Goal: Check status: Check status

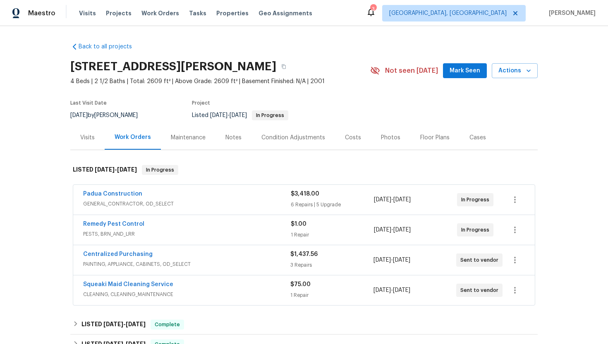
scroll to position [46, 0]
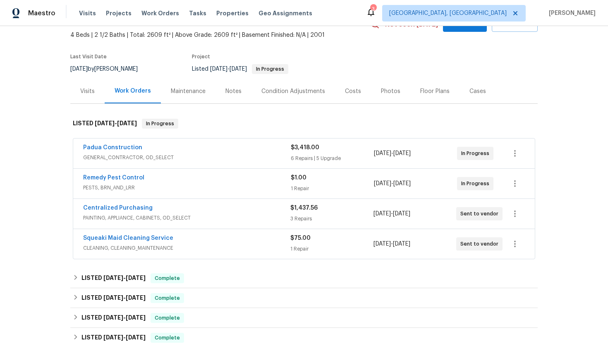
click at [220, 153] on div "Padua Construction" at bounding box center [187, 148] width 208 height 10
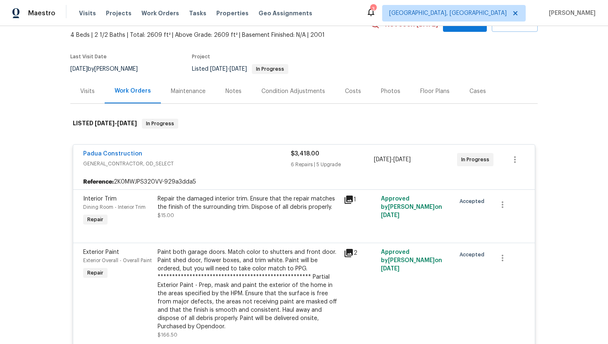
click at [93, 93] on div "Visits" at bounding box center [87, 91] width 14 height 8
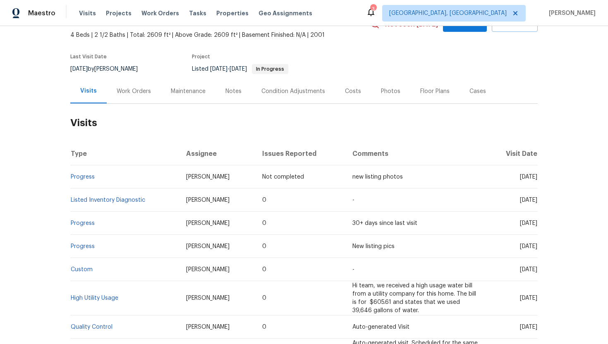
drag, startPoint x: 519, startPoint y: 180, endPoint x: 537, endPoint y: 189, distance: 19.8
click at [537, 180] on span "[DATE]" at bounding box center [528, 177] width 17 height 6
copy span "Aug 18 2025"
click at [132, 90] on div "Work Orders" at bounding box center [134, 91] width 34 height 8
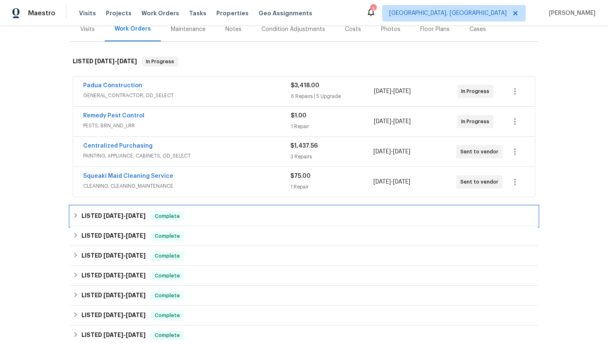
click at [161, 220] on span "Complete" at bounding box center [167, 216] width 32 height 8
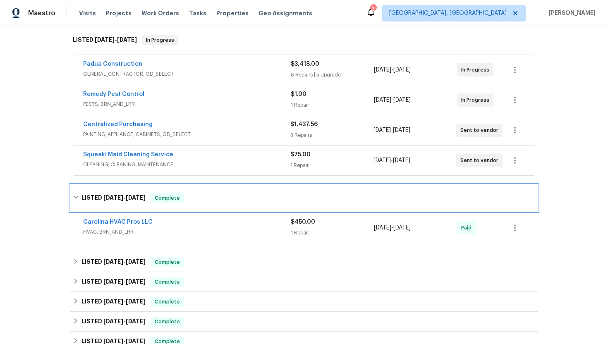
scroll to position [140, 0]
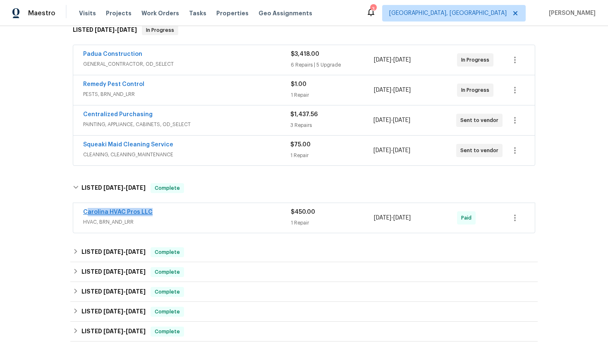
drag, startPoint x: 161, startPoint y: 214, endPoint x: 86, endPoint y: 213, distance: 74.4
click at [86, 213] on div "Carolina HVAC Pros LLC" at bounding box center [187, 213] width 208 height 10
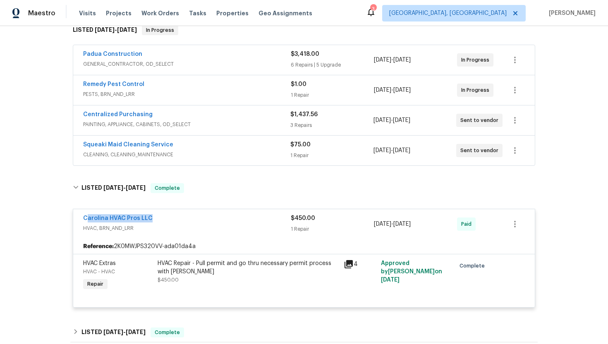
click at [162, 218] on div "Carolina HVAC Pros LLC" at bounding box center [187, 219] width 208 height 10
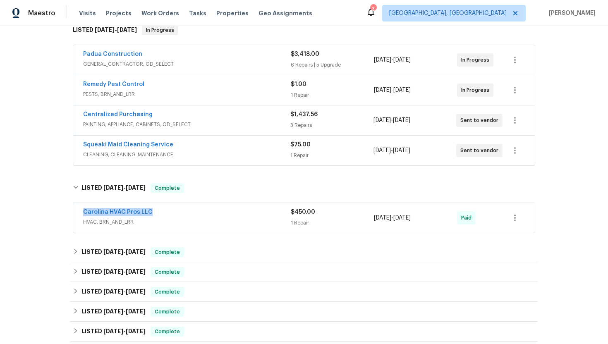
drag, startPoint x: 158, startPoint y: 213, endPoint x: 67, endPoint y: 212, distance: 91.4
click at [67, 212] on div "Back to all projects 18414 Victoria Bay Dr, Cornelius, NC 28031 4 Beds | 2 1/2 …" at bounding box center [304, 185] width 608 height 318
copy link "Carolina HVAC Pros LLC"
drag, startPoint x: 436, startPoint y: 219, endPoint x: 351, endPoint y: 219, distance: 84.8
click at [351, 219] on div "Carolina HVAC Pros LLC HVAC, BRN_AND_LRR $450.00 1 Repair 7/24/2025 - 7/31/2025…" at bounding box center [294, 218] width 422 height 20
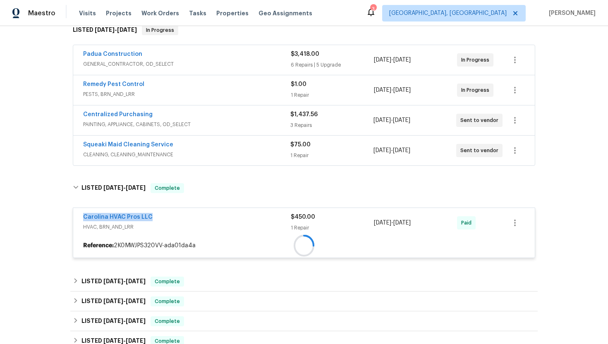
copy div "7/24/2025 - 7/31/2025"
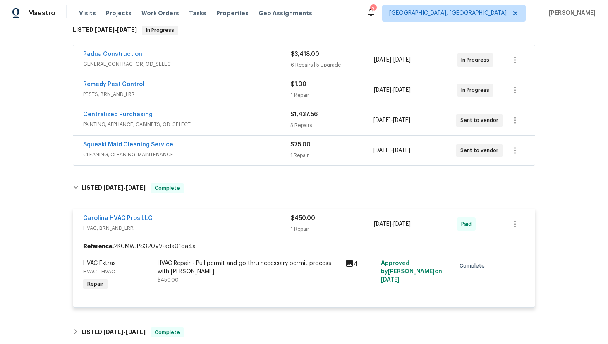
click at [159, 151] on span "CLEANING, CLEANING_MAINTENANCE" at bounding box center [186, 155] width 207 height 8
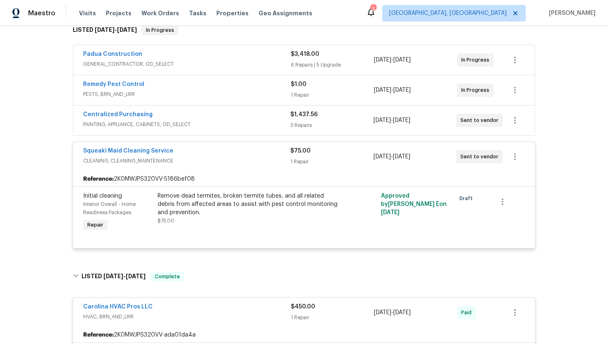
click at [205, 133] on div "Centralized Purchasing PAINTING, APPLIANCE, CABINETS, OD_SELECT $1,437.56 3 Rep…" at bounding box center [303, 120] width 461 height 30
click at [206, 129] on div "Centralized Purchasing PAINTING, APPLIANCE, CABINETS, OD_SELECT" at bounding box center [186, 120] width 207 height 20
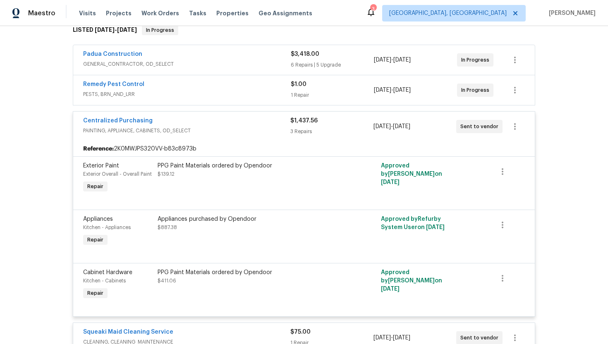
click at [220, 95] on span "PESTS, BRN_AND_LRR" at bounding box center [187, 94] width 208 height 8
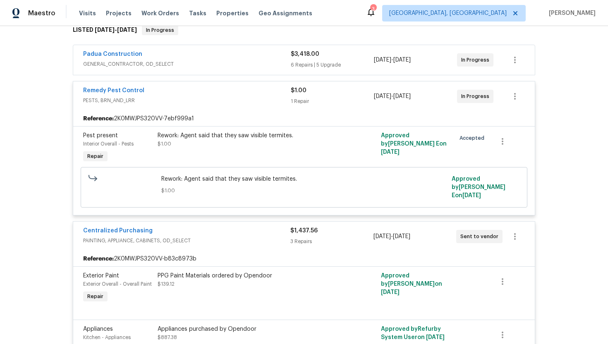
click at [234, 65] on span "GENERAL_CONTRACTOR, OD_SELECT" at bounding box center [187, 64] width 208 height 8
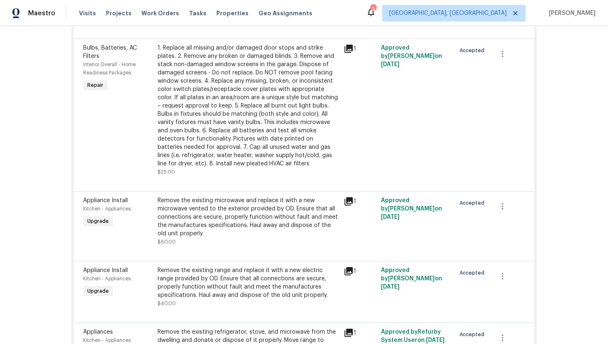
scroll to position [43, 0]
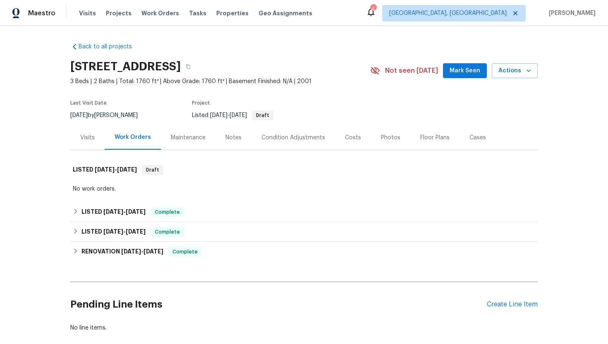
click at [94, 136] on div "Visits" at bounding box center [87, 138] width 14 height 8
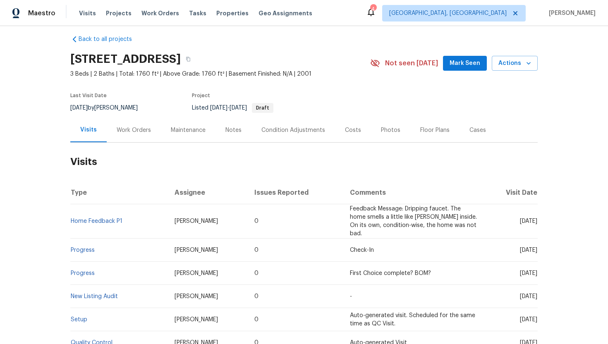
scroll to position [9, 0]
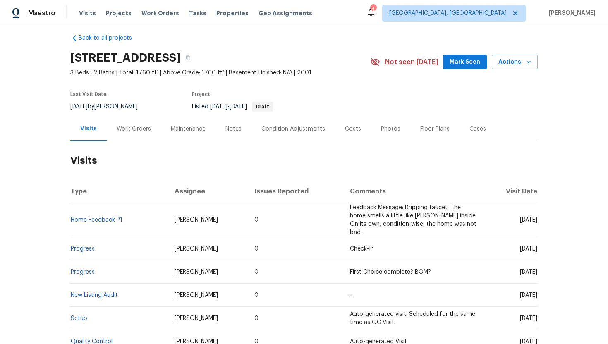
click at [122, 133] on div "Work Orders" at bounding box center [134, 129] width 54 height 24
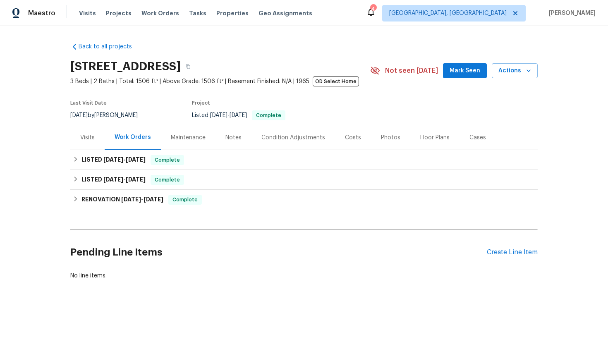
click at [86, 142] on div "Visits" at bounding box center [87, 137] width 34 height 24
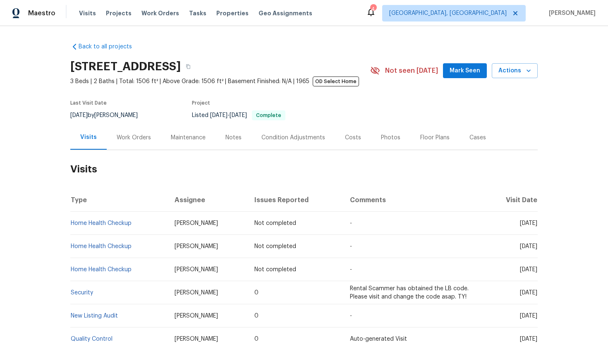
scroll to position [4, 0]
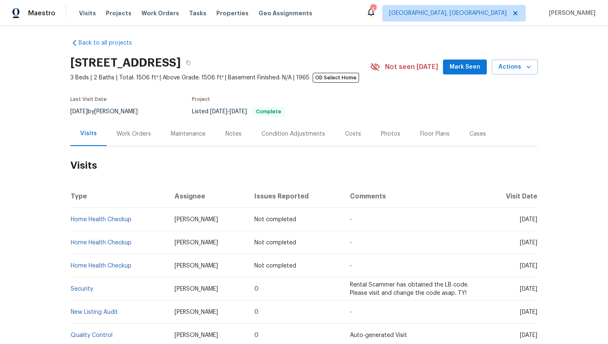
drag, startPoint x: 502, startPoint y: 289, endPoint x: 537, endPoint y: 293, distance: 35.0
click at [537, 293] on td "Tue, Aug 05 2025" at bounding box center [510, 288] width 54 height 23
copy span "Aug 05 2025"
click at [134, 137] on div "Work Orders" at bounding box center [134, 134] width 34 height 8
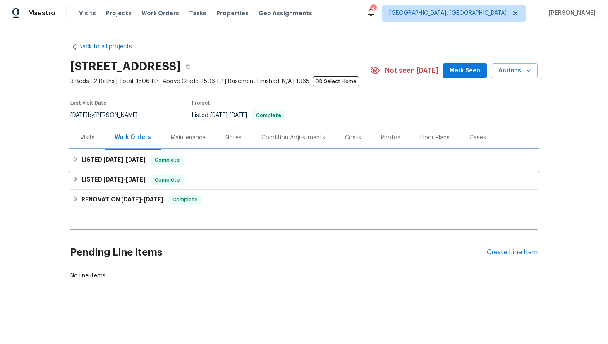
click at [143, 160] on span "7/23/25" at bounding box center [136, 160] width 20 height 6
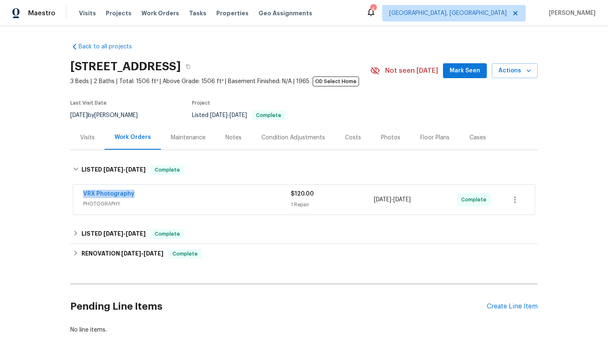
drag, startPoint x: 144, startPoint y: 196, endPoint x: 60, endPoint y: 195, distance: 84.3
click at [60, 195] on div "Back to all projects 2685 Rainbow Ridge Rd, Decatur, GA 30034 3 Beds | 2 Baths …" at bounding box center [304, 185] width 608 height 318
copy link "VRX Photography"
drag, startPoint x: 433, startPoint y: 202, endPoint x: 376, endPoint y: 202, distance: 57.5
click at [376, 202] on div "7/22/2025 - 7/23/2025" at bounding box center [415, 200] width 83 height 20
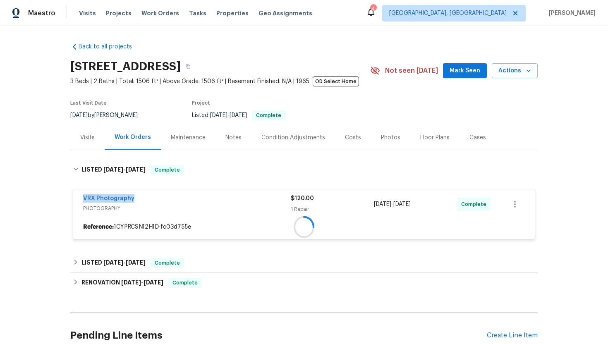
copy span "/22/2025 - 7/23/2025"
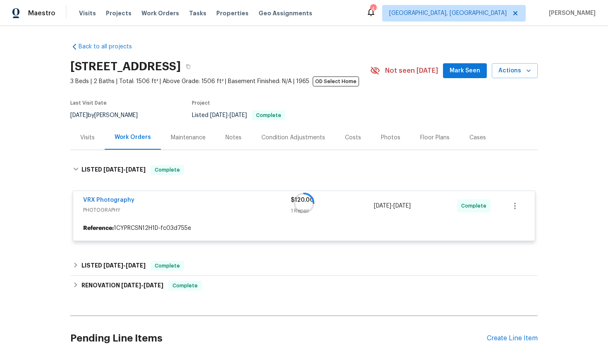
click at [416, 240] on div at bounding box center [303, 203] width 467 height 93
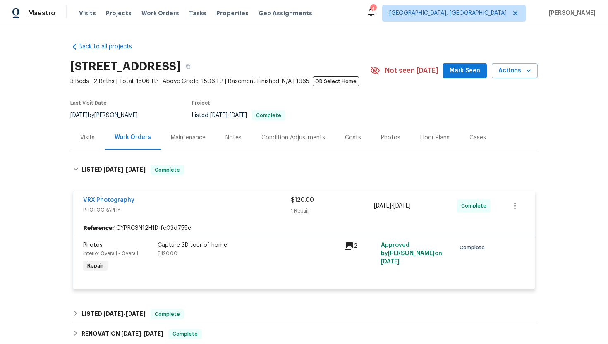
drag, startPoint x: 431, startPoint y: 206, endPoint x: 365, endPoint y: 206, distance: 65.7
click at [365, 206] on div "VRX Photography PHOTOGRAPHY $120.00 1 Repair 7/22/2025 - 7/23/2025 Complete" at bounding box center [294, 206] width 422 height 20
copy div "1 Repair 7/22/2025 - 7/23/2025"
